Goal: Task Accomplishment & Management: Manage account settings

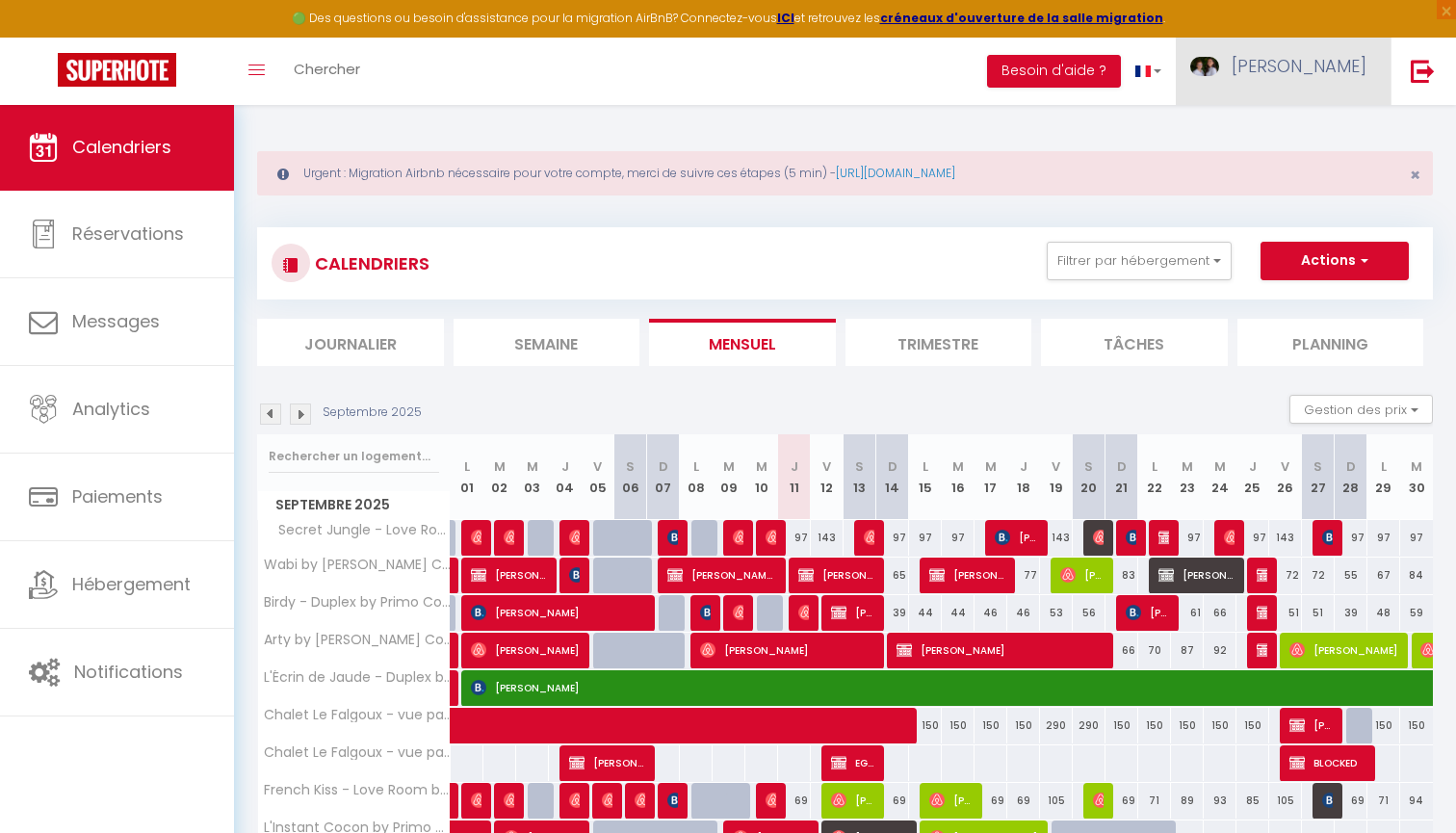
click at [1311, 73] on span "[PERSON_NAME]" at bounding box center [1298, 66] width 134 height 25
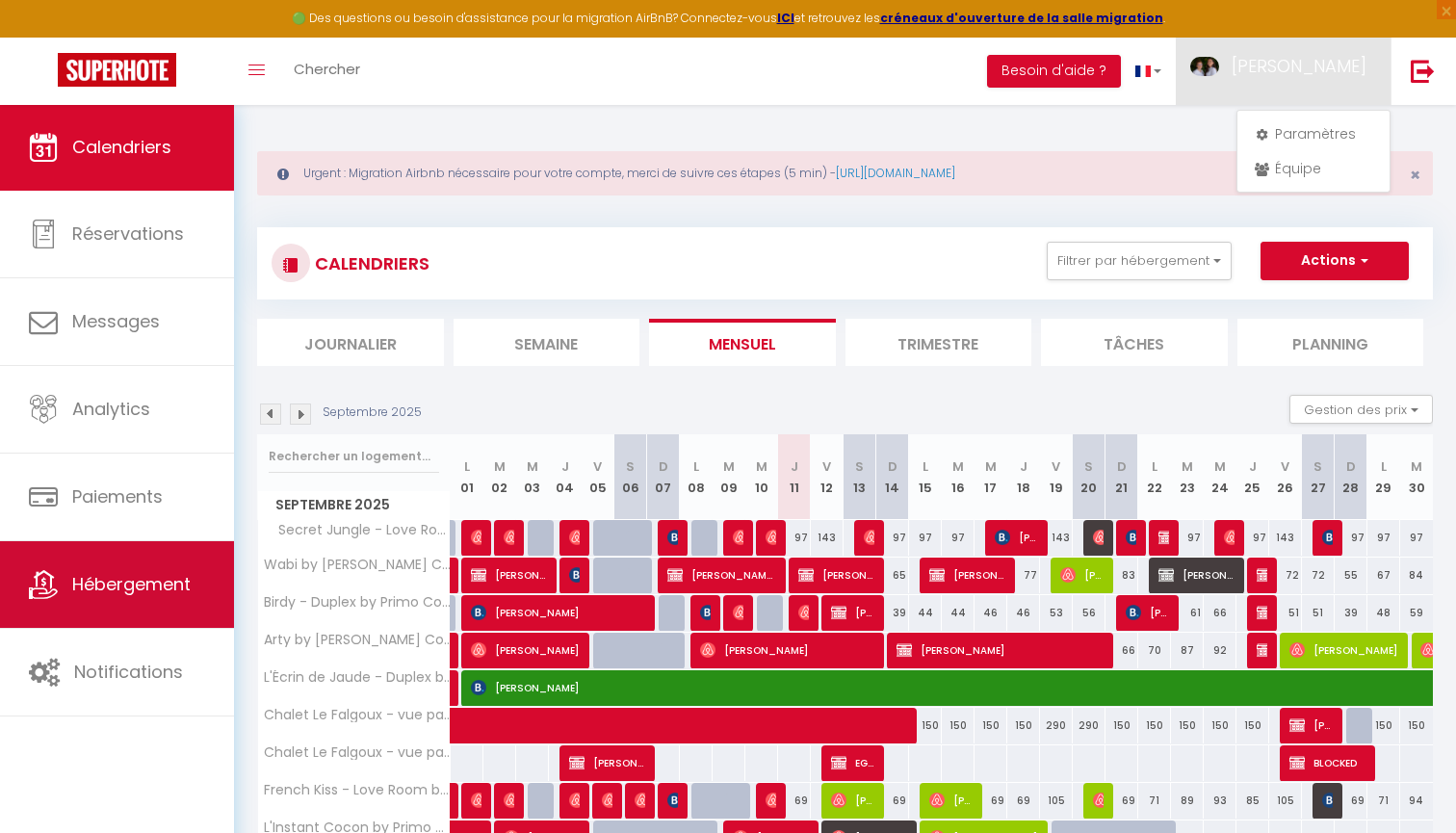
click at [120, 578] on span "Hébergement" at bounding box center [131, 584] width 119 height 25
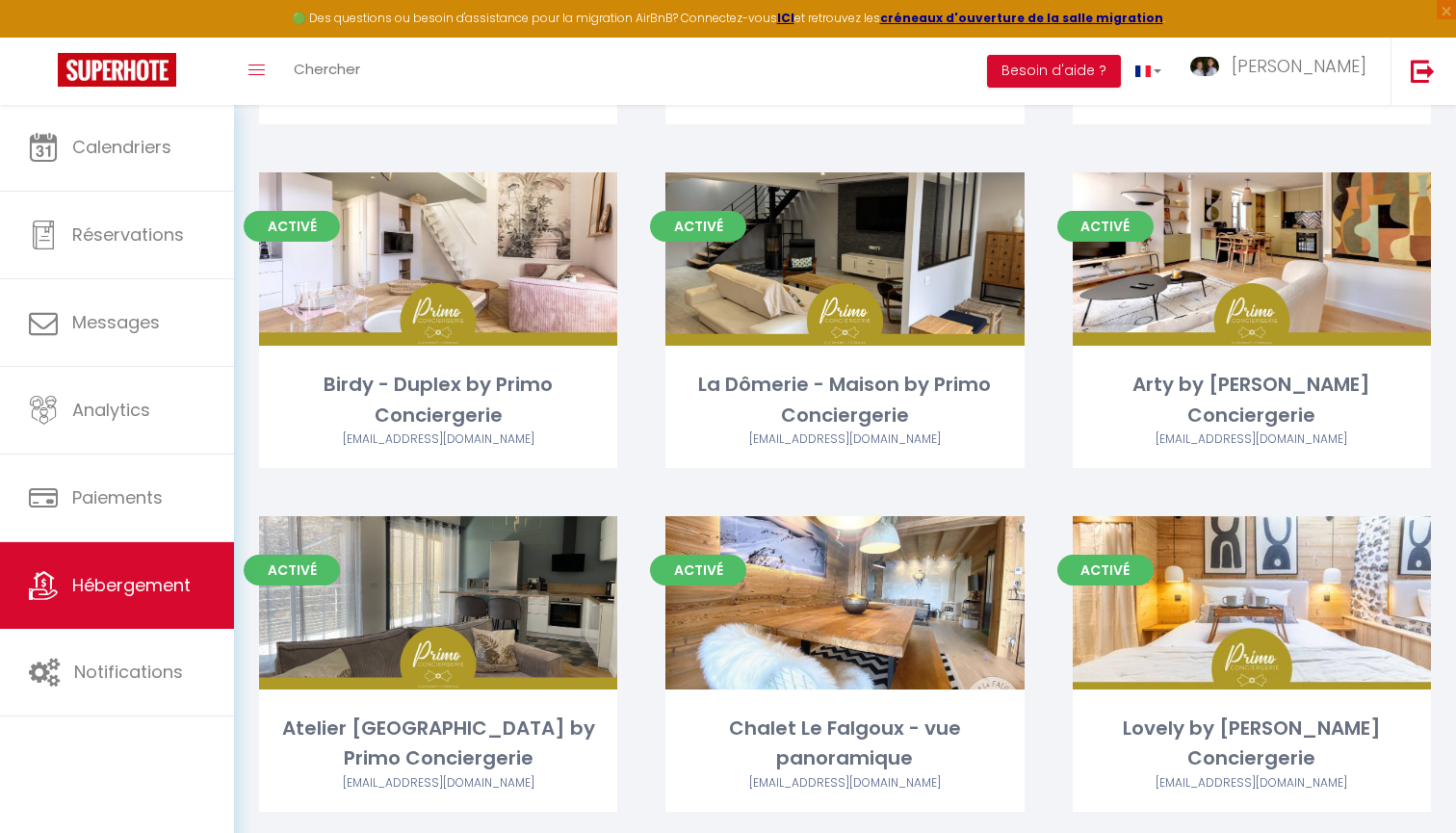
scroll to position [789, 0]
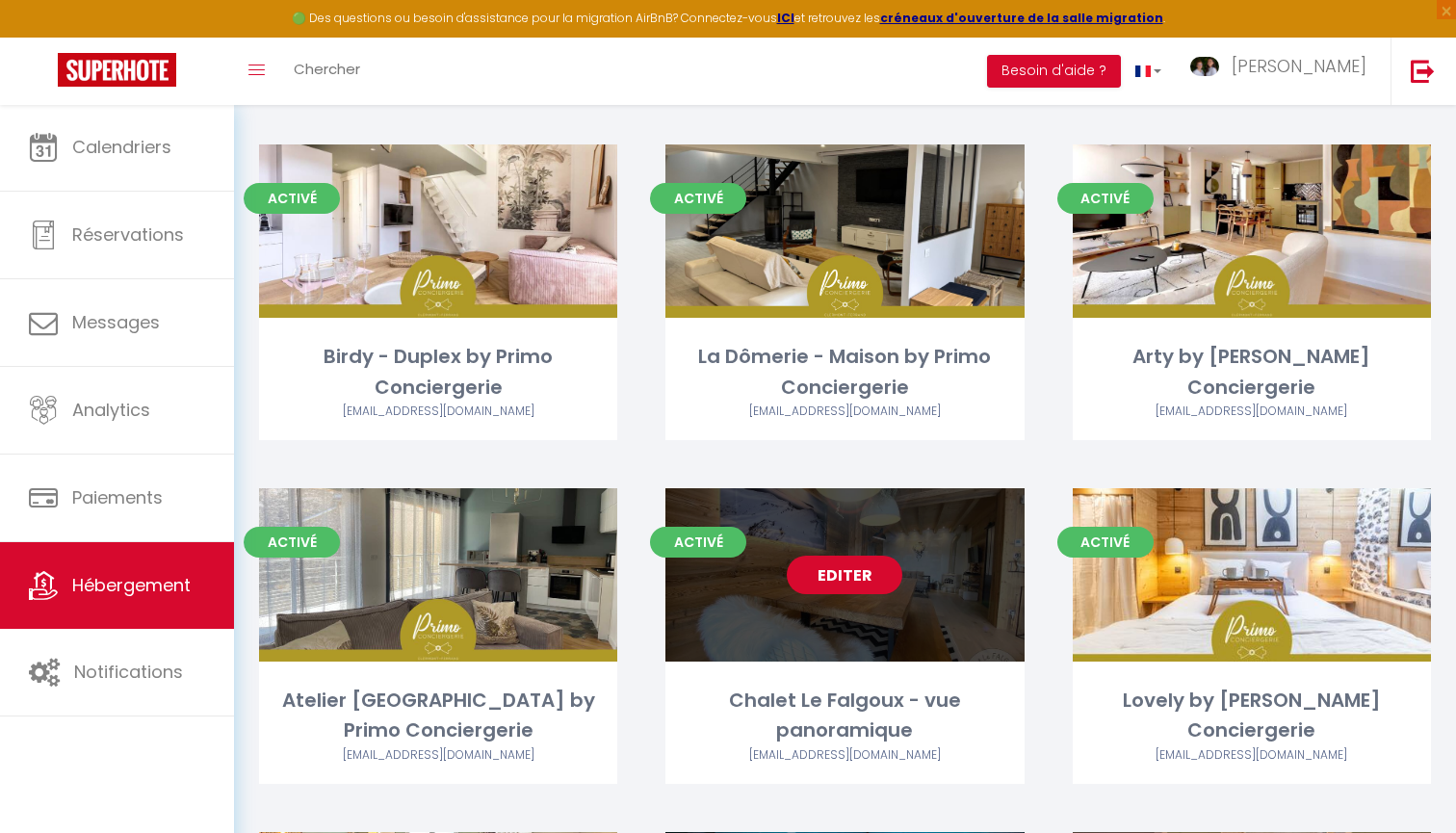
click at [853, 566] on link "Editer" at bounding box center [845, 574] width 116 height 38
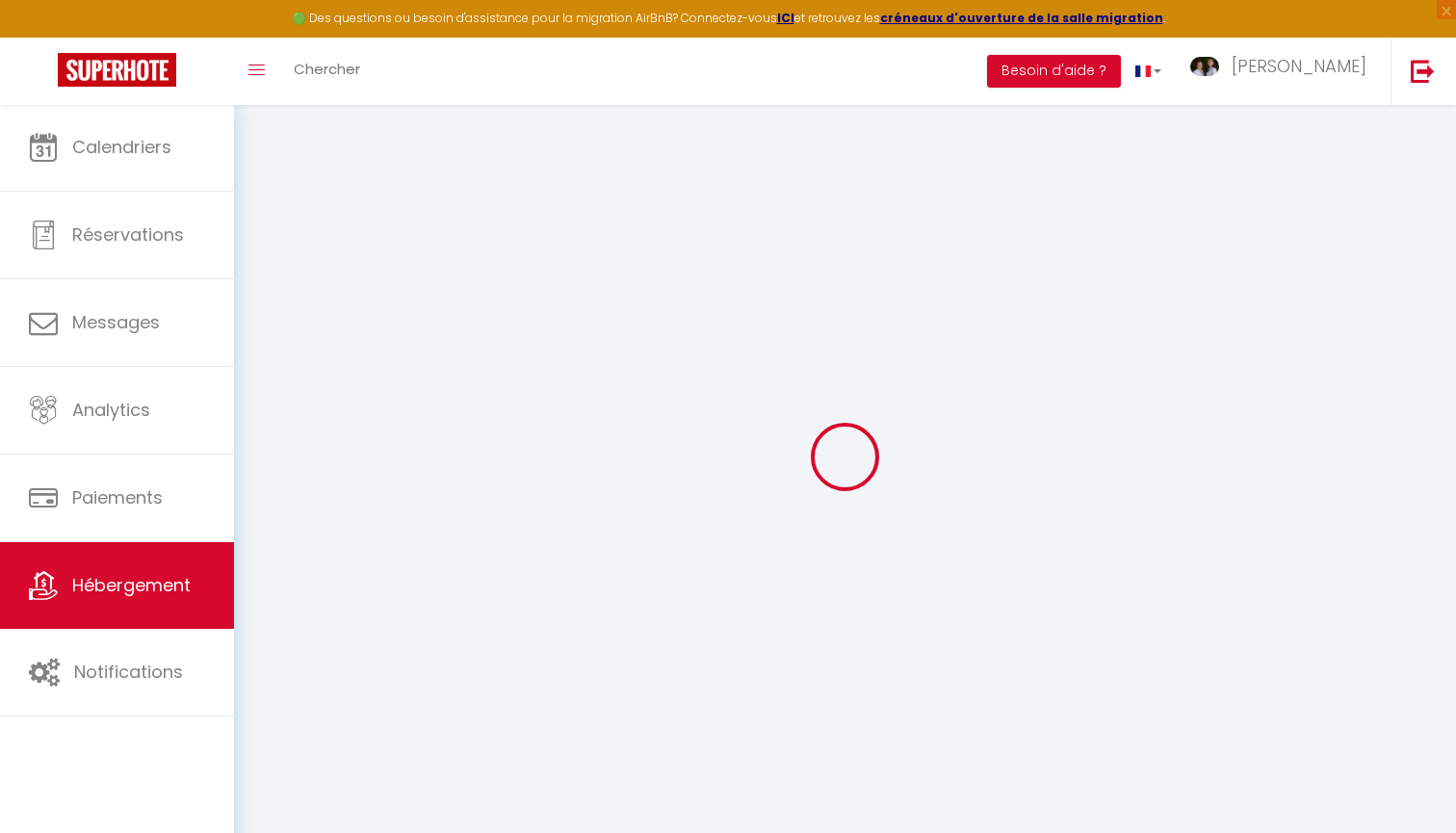
select select "+ 22 %"
select select
checkbox input "true"
checkbox input "false"
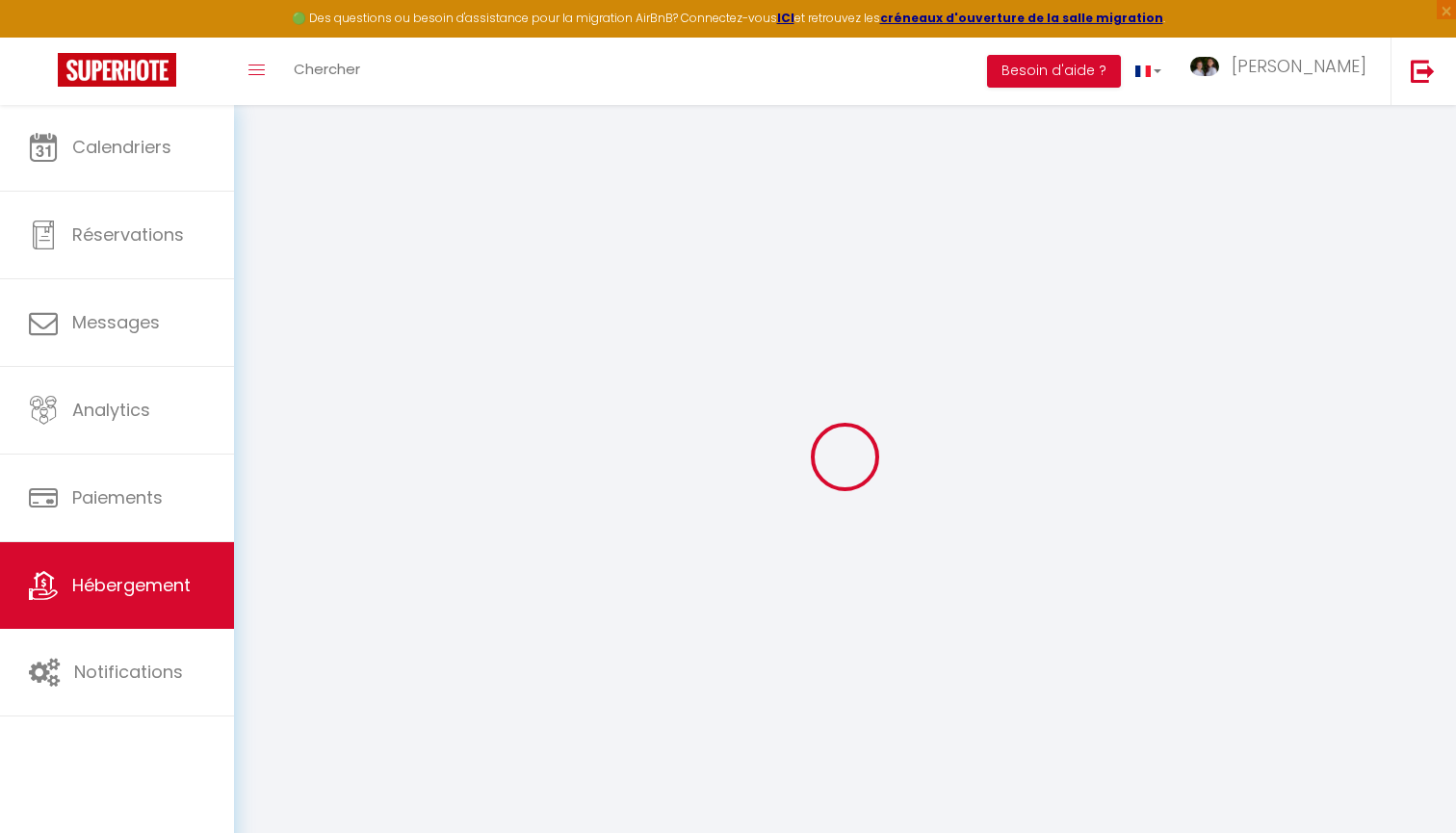
checkbox input "false"
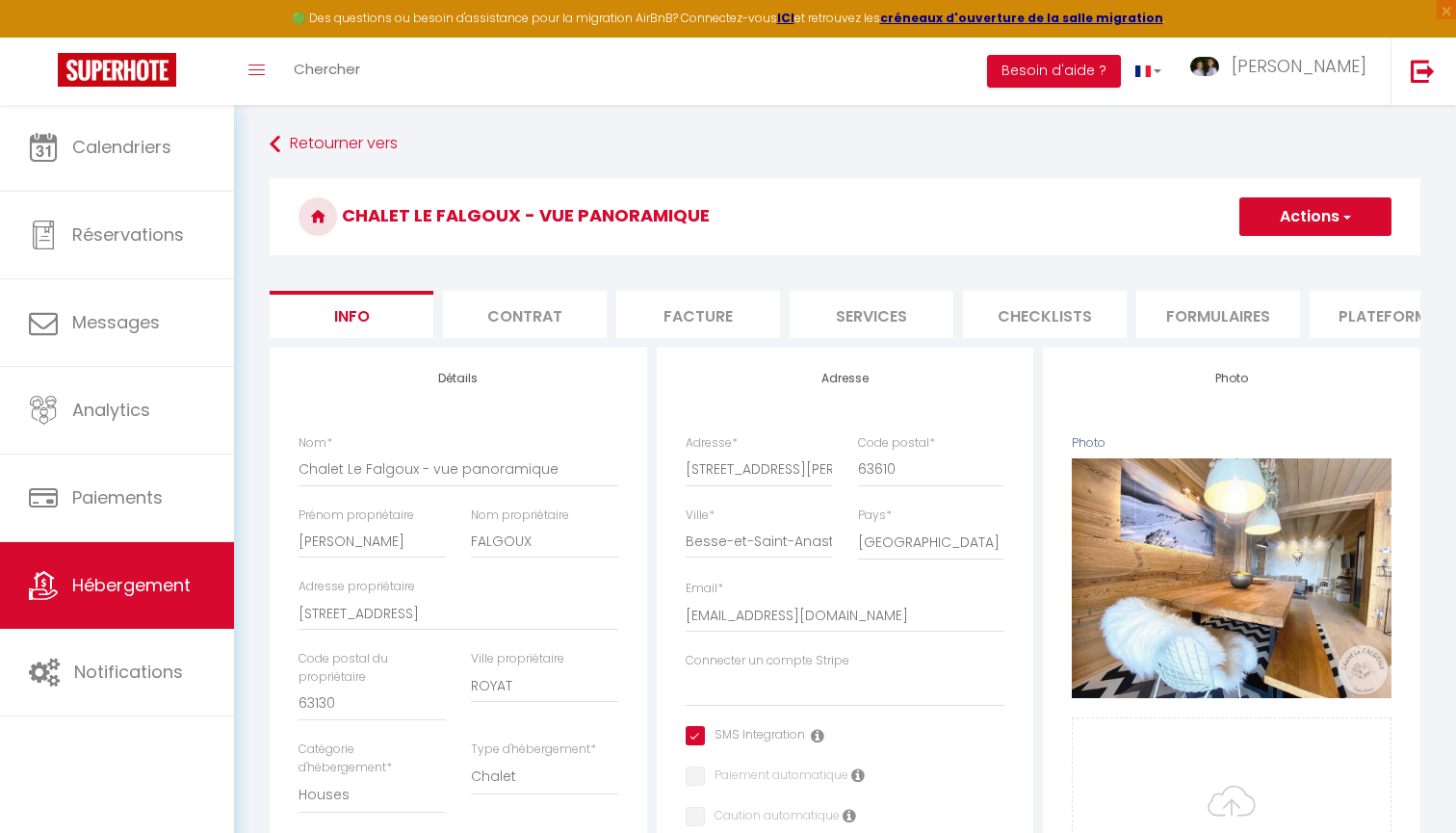
click at [1358, 326] on li "Plateformes" at bounding box center [1391, 314] width 164 height 47
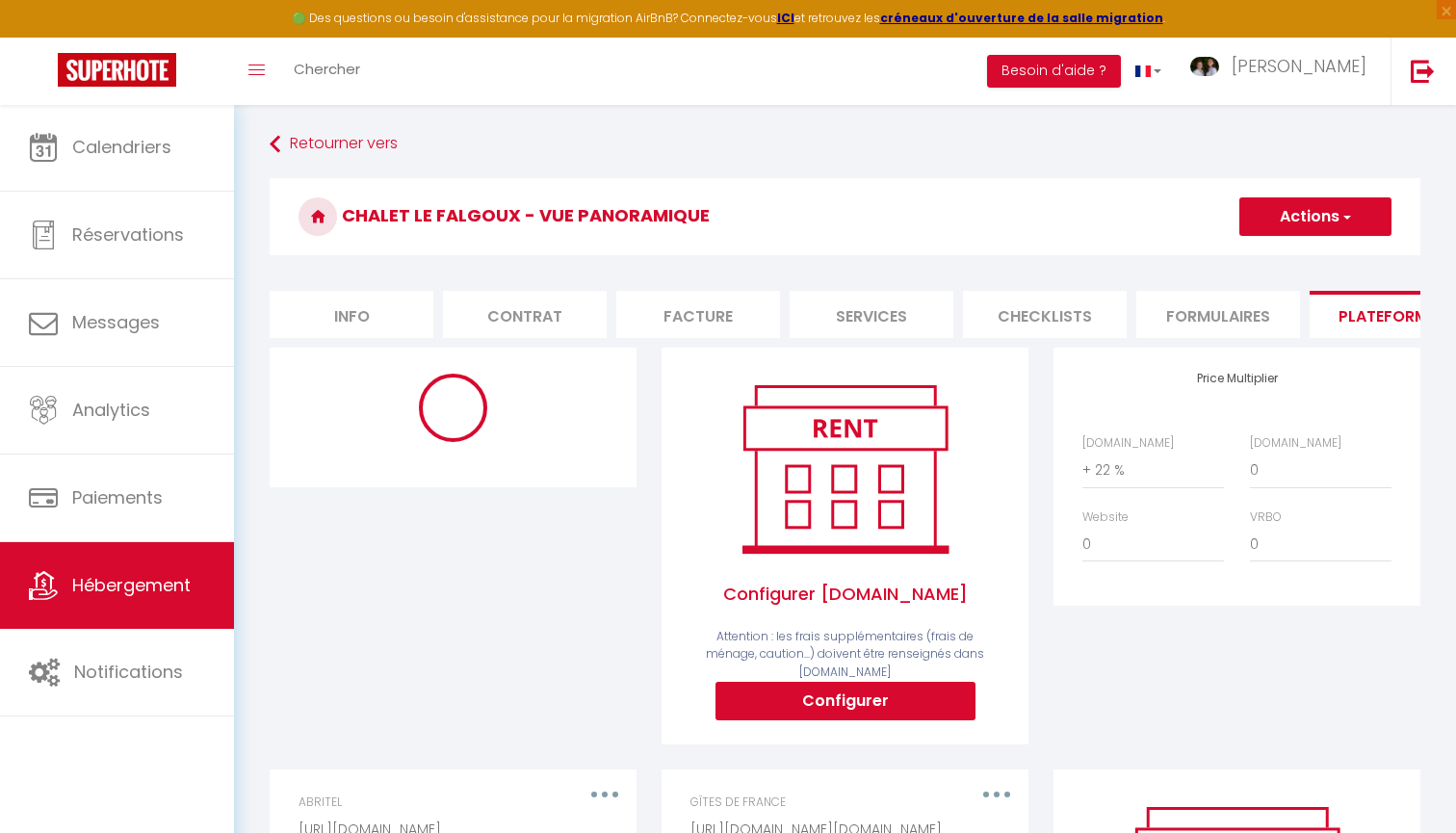
select select "365"
select select "well_reviewed_guests"
select select "EUR"
select select "14321-38205289"
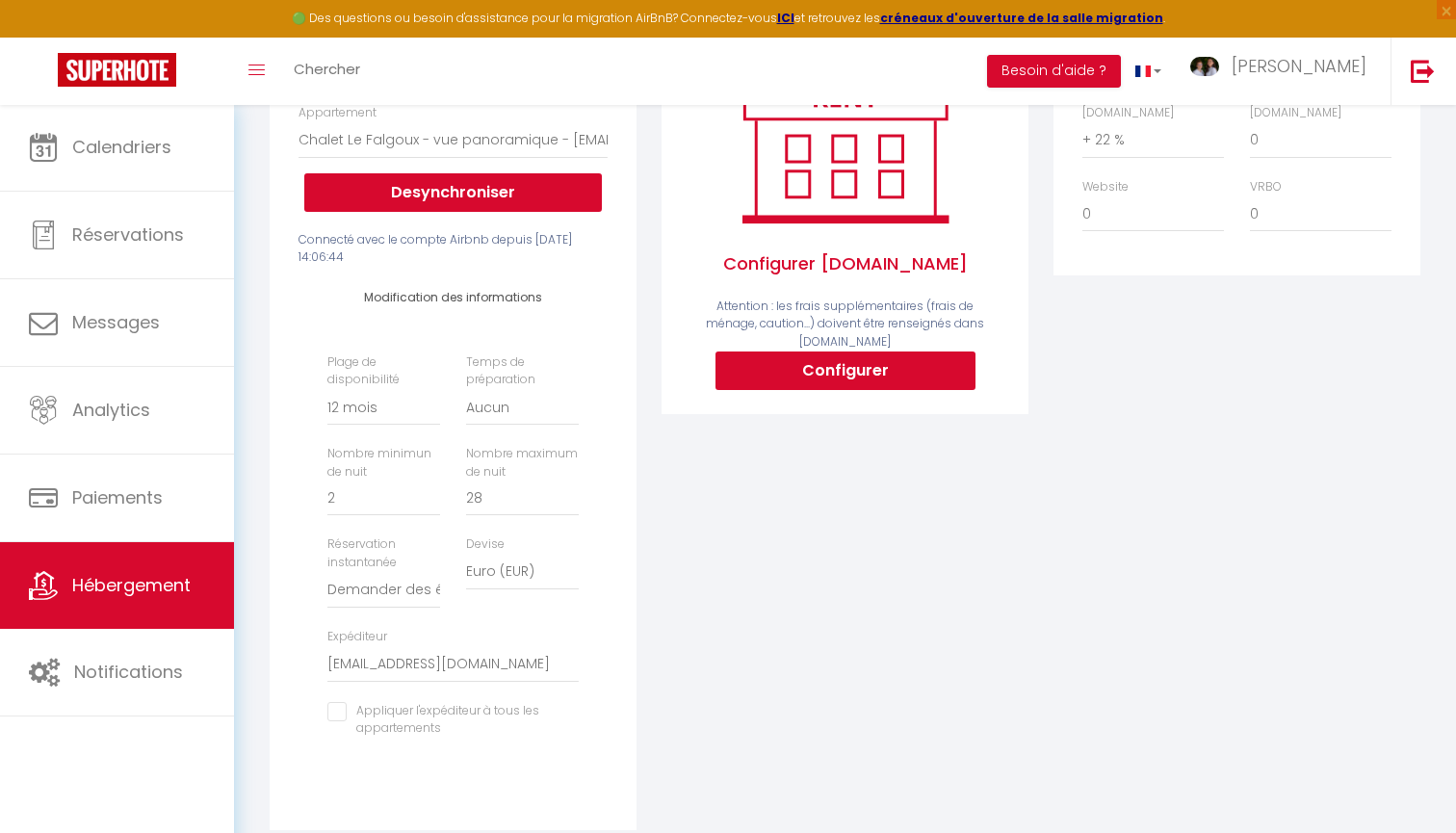
scroll to position [333, 0]
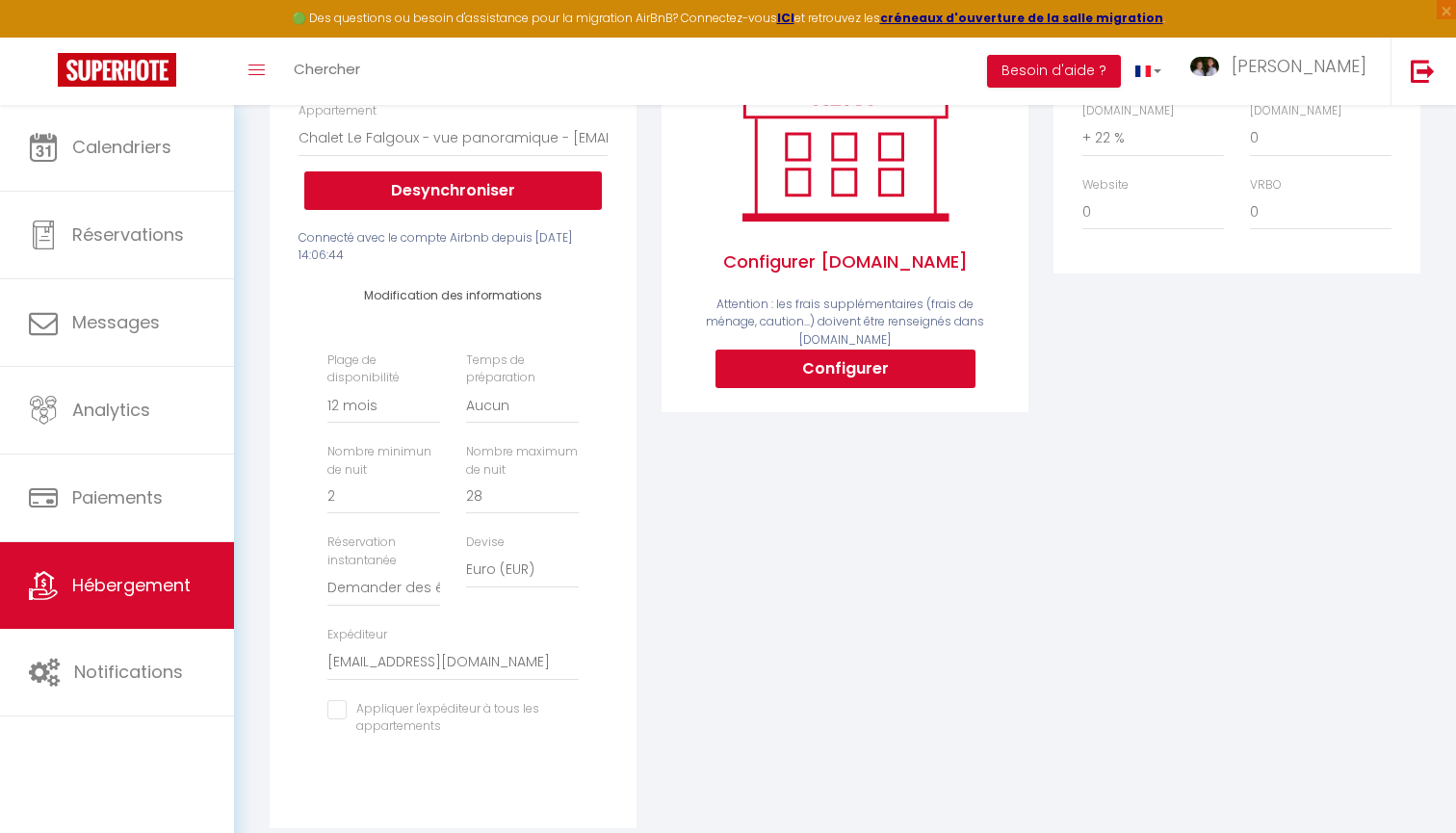
drag, startPoint x: 393, startPoint y: 251, endPoint x: 458, endPoint y: 253, distance: 65.0
click at [458, 253] on div "Connecté avec le compte Airbnb depuis [DATE] 14:06:44" at bounding box center [452, 247] width 309 height 36
drag, startPoint x: 432, startPoint y: 251, endPoint x: 382, endPoint y: 251, distance: 50.0
click at [382, 251] on div "Connecté avec le compte Airbnb depuis [DATE] 14:06:44" at bounding box center [452, 247] width 309 height 36
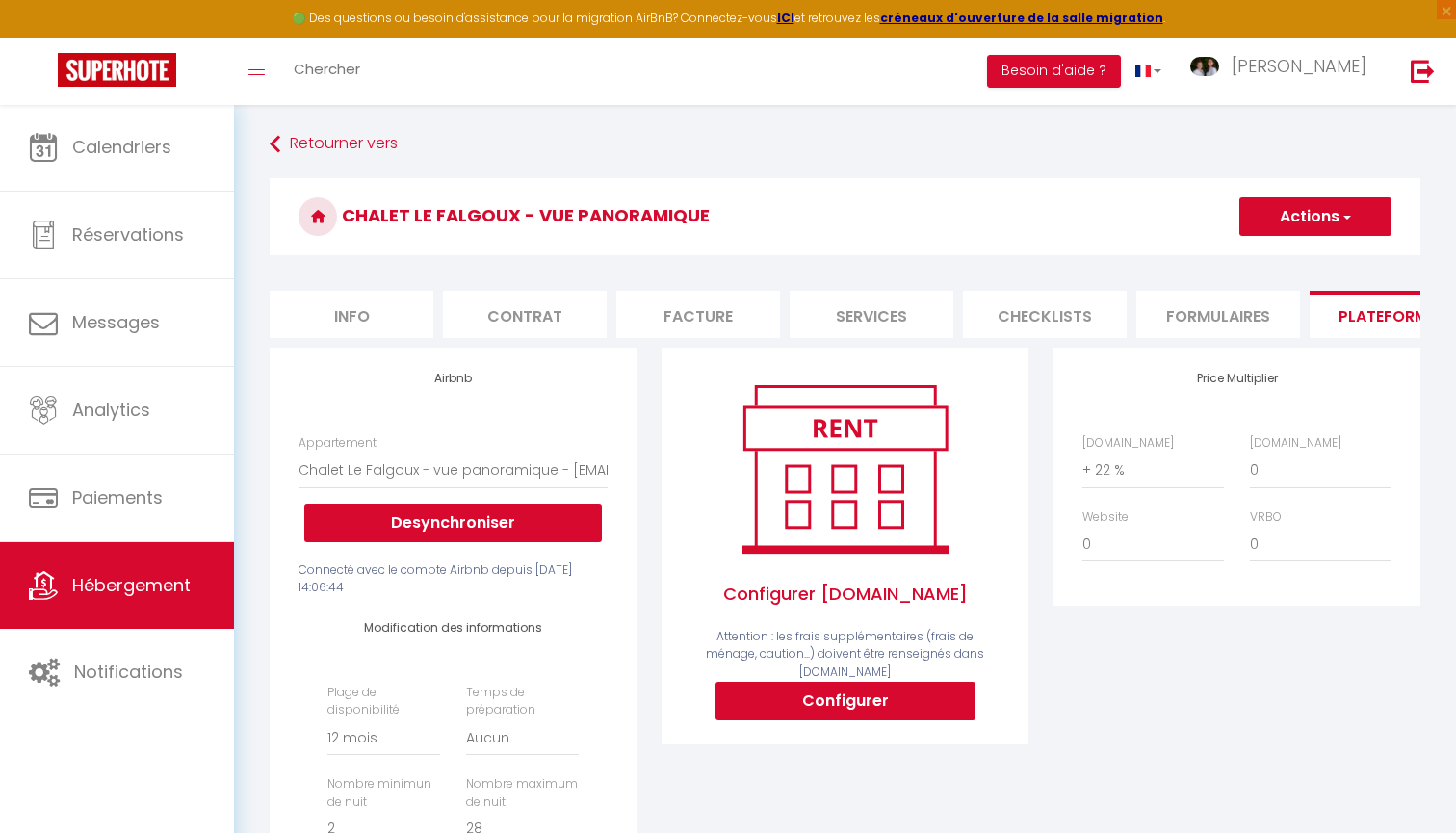
scroll to position [0, 0]
